Goal: Task Accomplishment & Management: Manage account settings

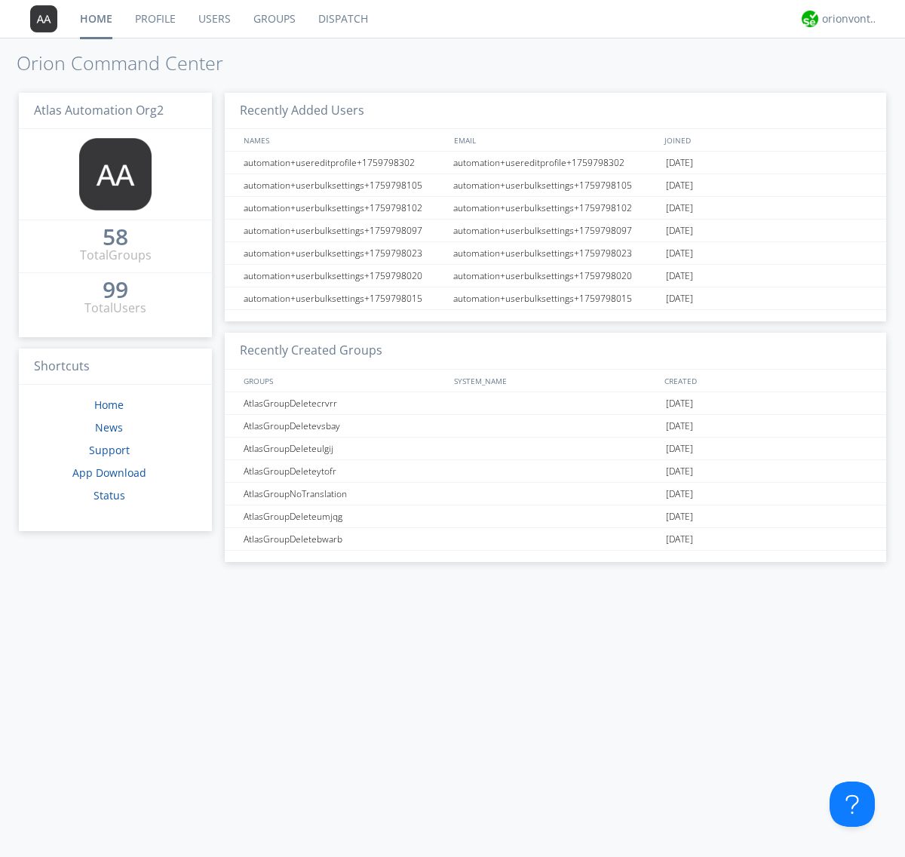
click at [273, 19] on link "Groups" at bounding box center [274, 19] width 65 height 38
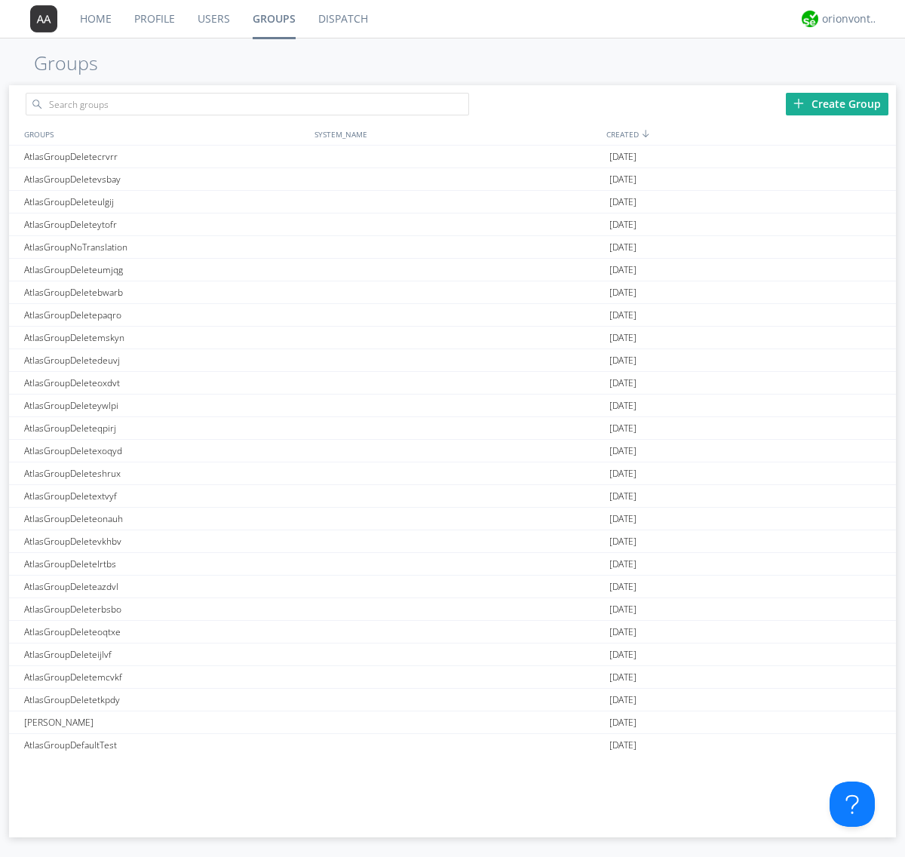
click at [837, 103] on div "Create Group" at bounding box center [837, 104] width 103 height 23
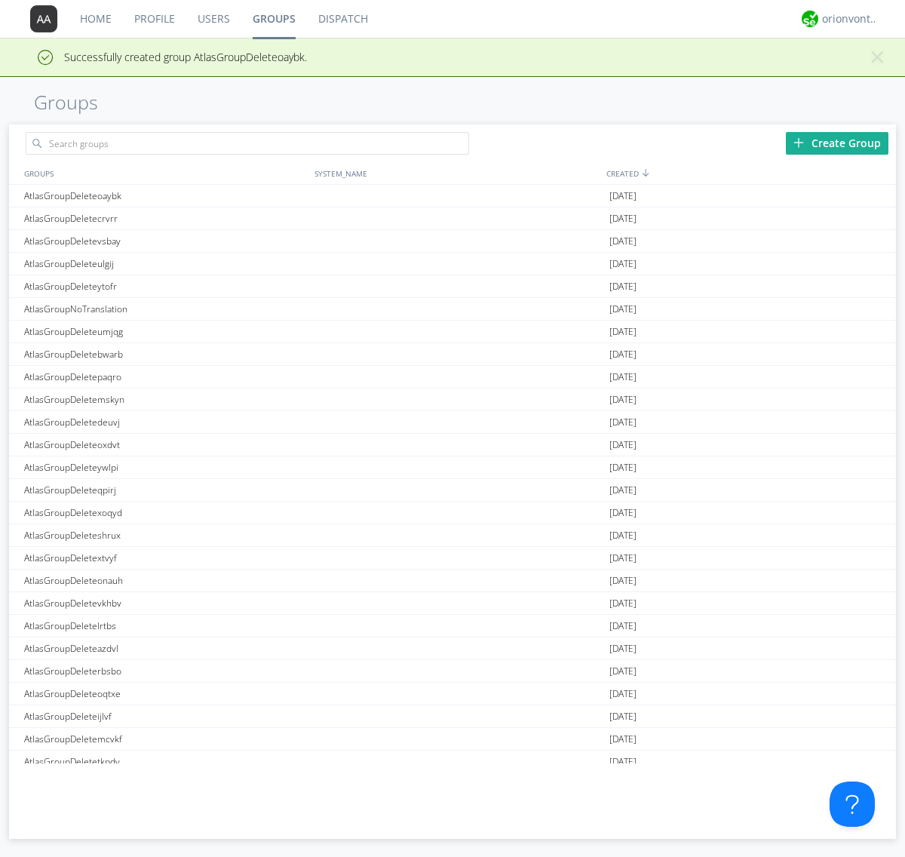
click at [273, 19] on link "Groups" at bounding box center [274, 19] width 66 height 38
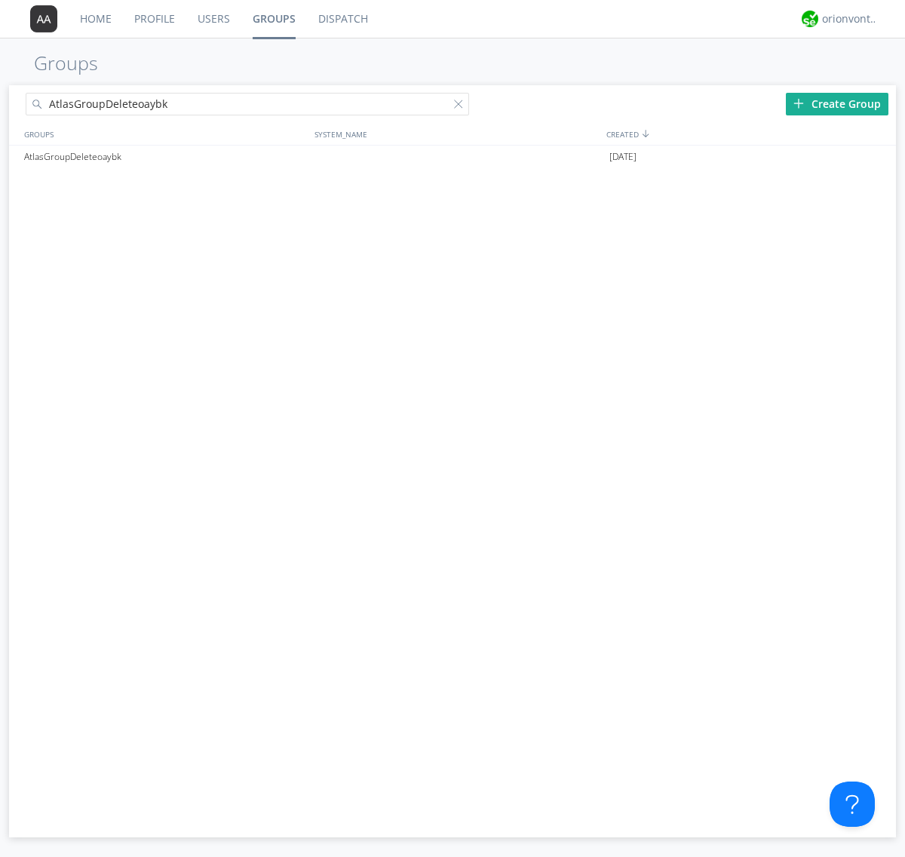
type input "AtlasGroupDeleteoaybk"
click at [462, 106] on div at bounding box center [461, 107] width 15 height 15
type input "AtlasGroupDeleteoaybk"
click at [165, 156] on div "AtlasGroupDeleteoaybk" at bounding box center [165, 157] width 290 height 23
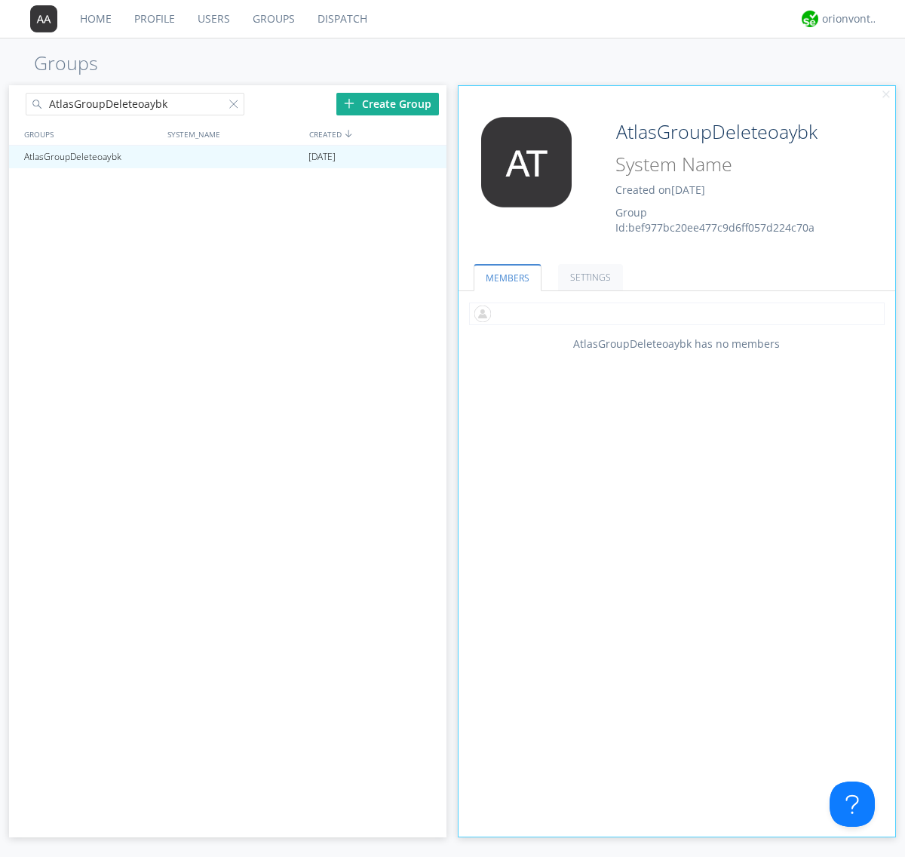
click at [677, 313] on input "text" at bounding box center [677, 314] width 416 height 23
type input "automation+atlas0005+org2"
click at [674, 313] on input "text" at bounding box center [677, 314] width 416 height 23
type input "automation+atlas0004+org2"
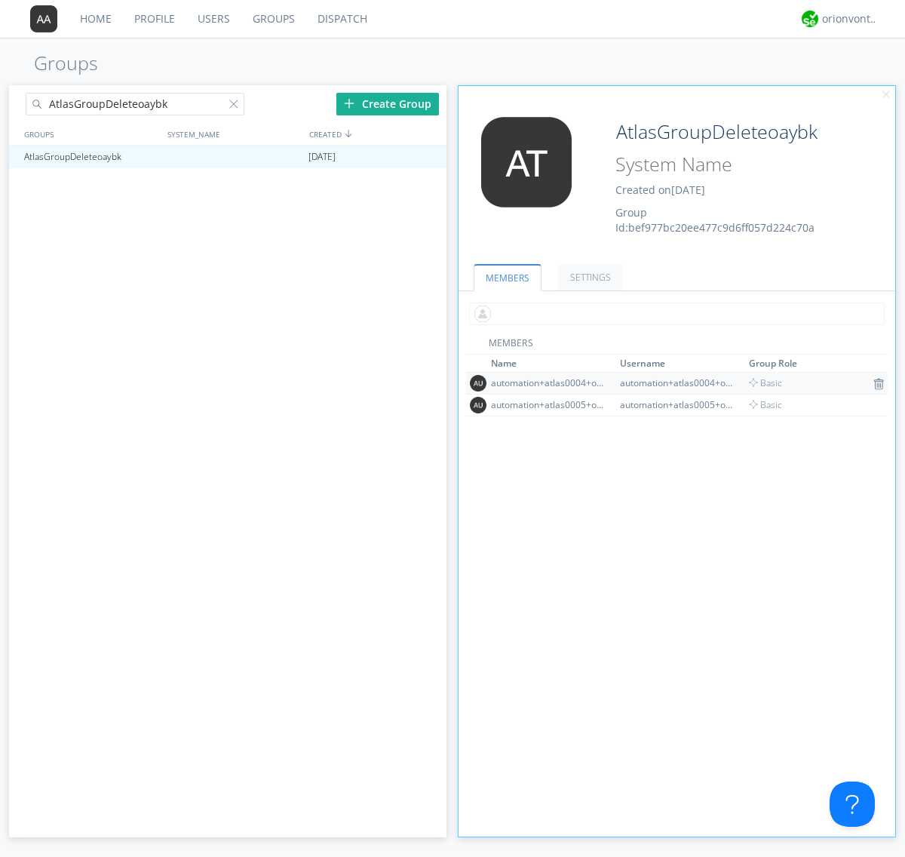
scroll to position [99, 0]
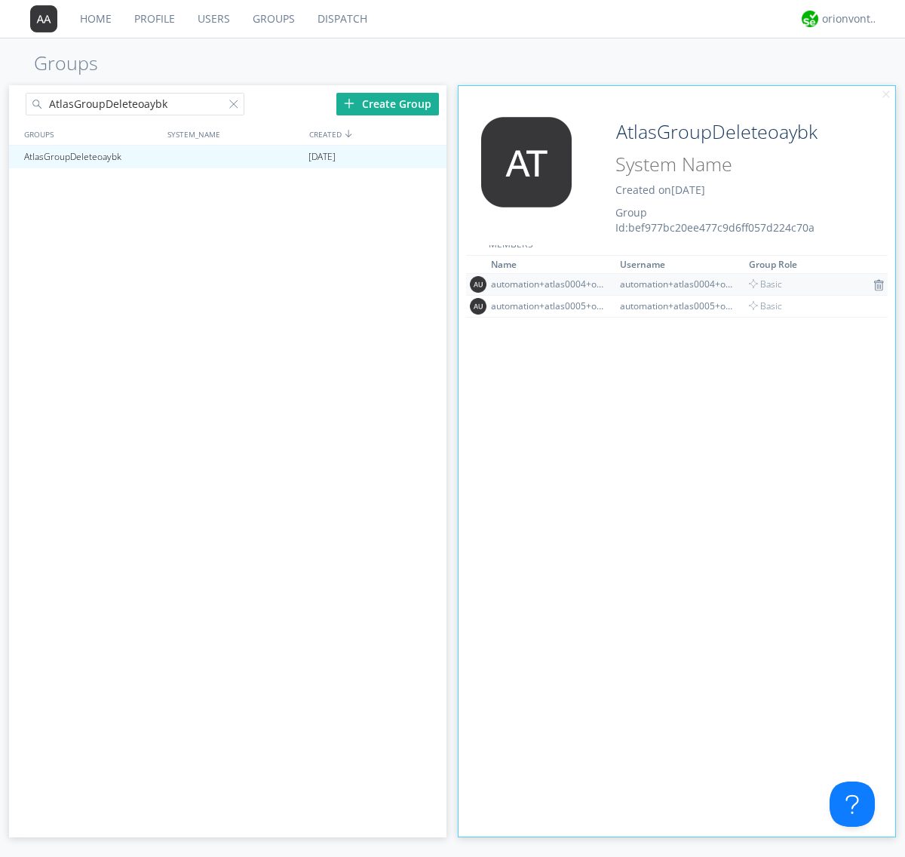
click at [874, 284] on img at bounding box center [879, 285] width 11 height 12
click at [427, 157] on div at bounding box center [427, 157] width 15 height 12
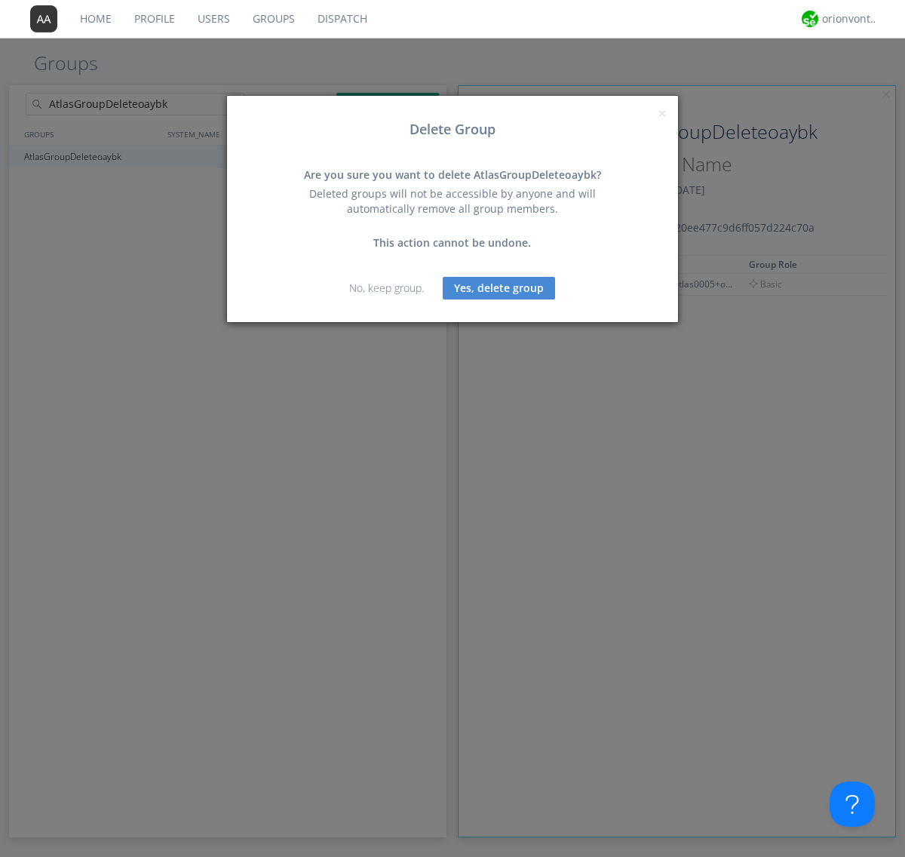
click at [499, 287] on button "Yes, delete group" at bounding box center [499, 288] width 112 height 23
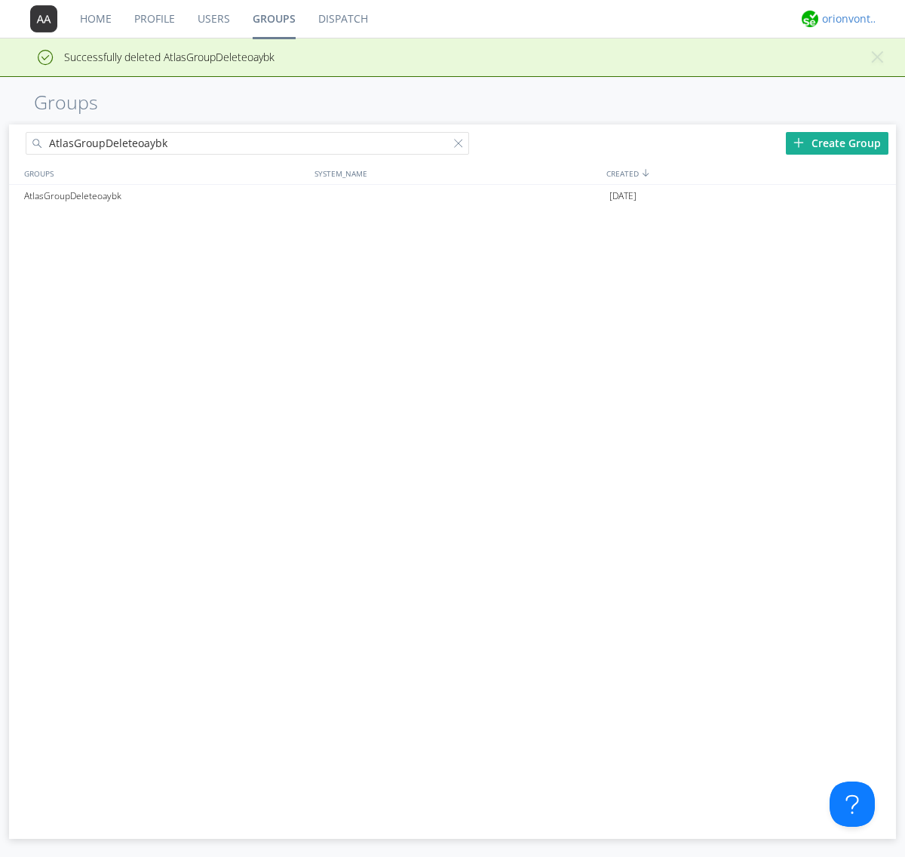
click at [846, 19] on div "orionvontas+atlas+automation+org2" at bounding box center [850, 18] width 57 height 15
